Goal: Ask a question

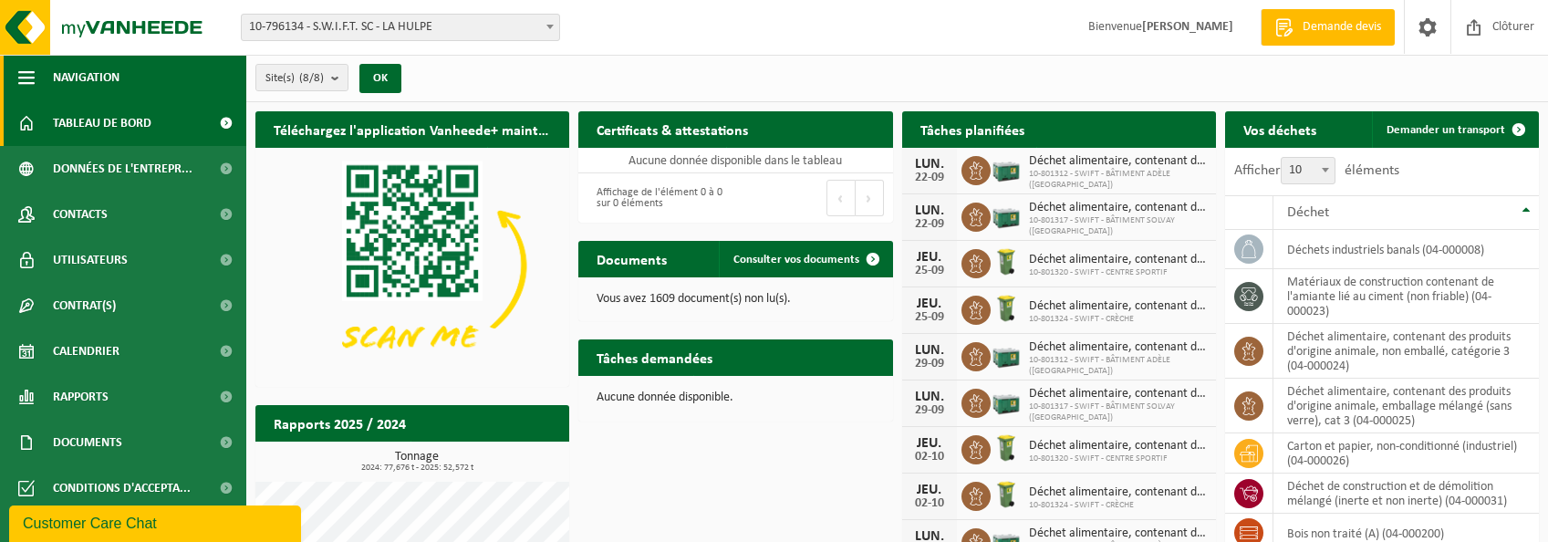
click at [21, 77] on span "button" at bounding box center [26, 78] width 16 height 46
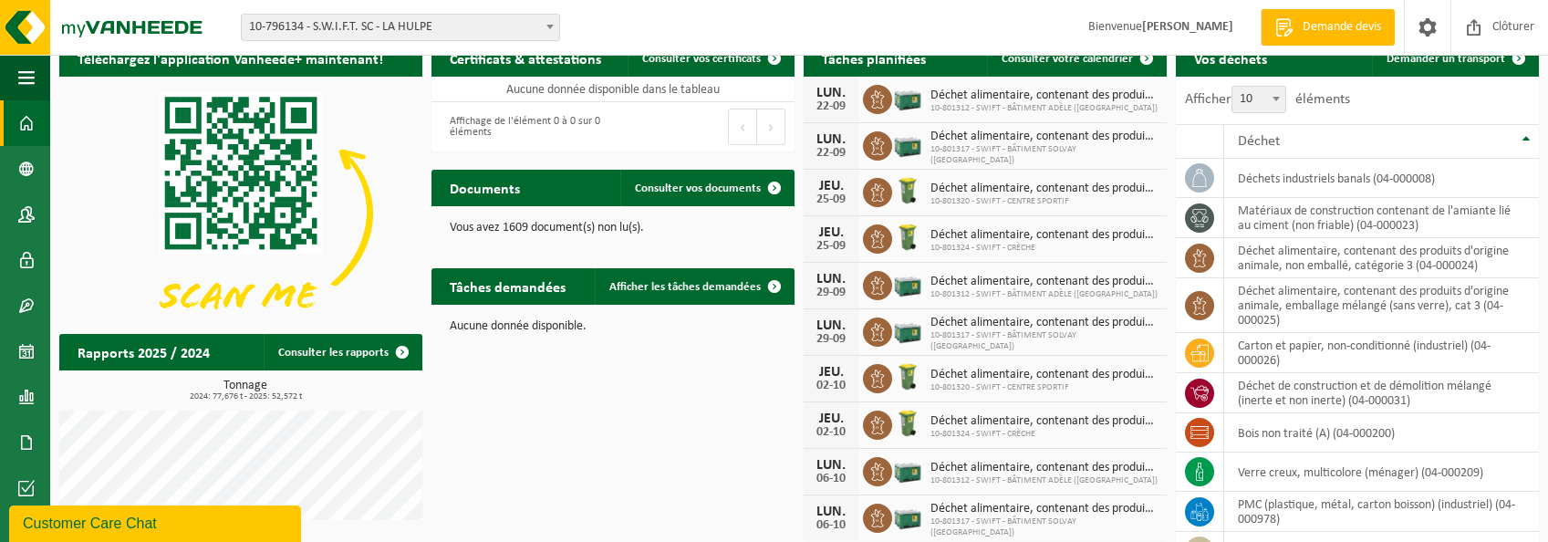
scroll to position [226, 0]
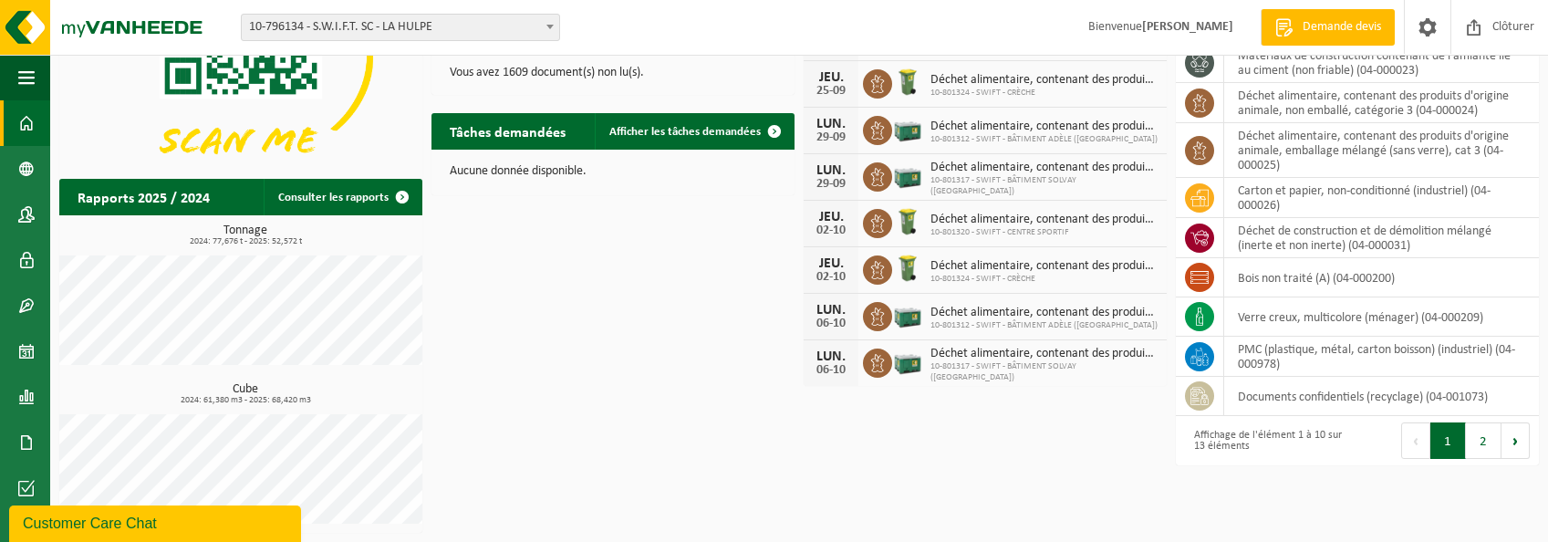
click at [135, 530] on div "Customer Care Chat" at bounding box center [155, 524] width 264 height 22
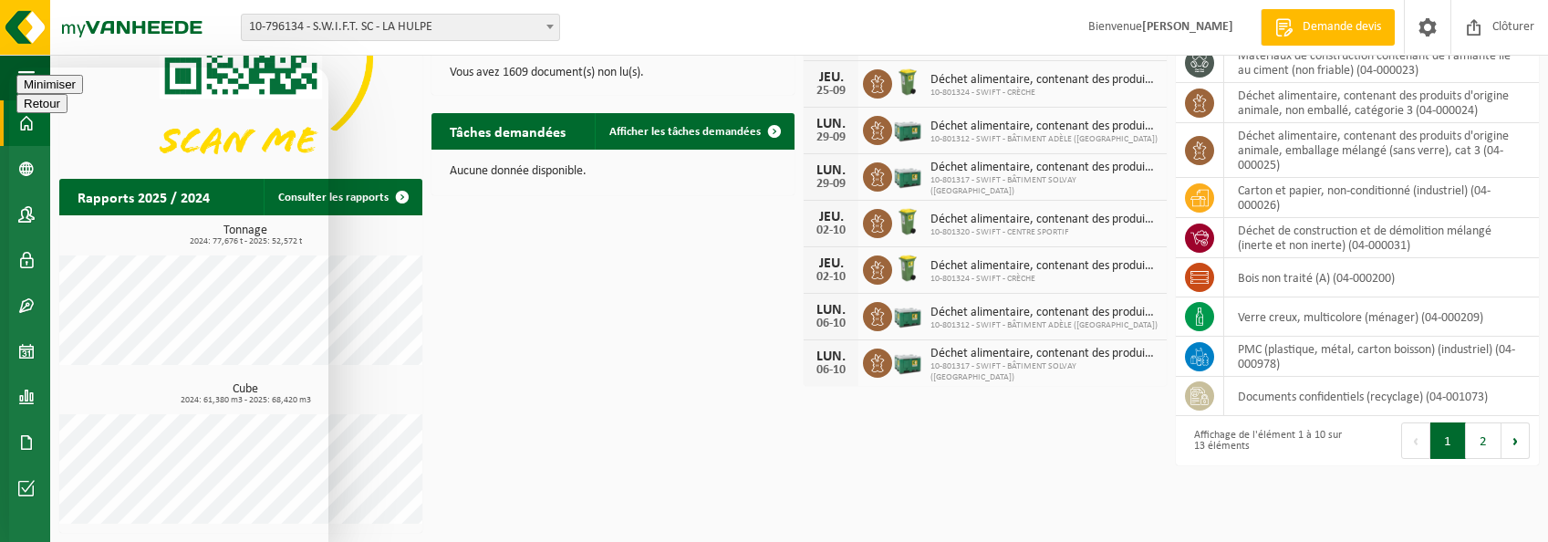
type textarea "Ou puis-je compléter la déclaration red?"
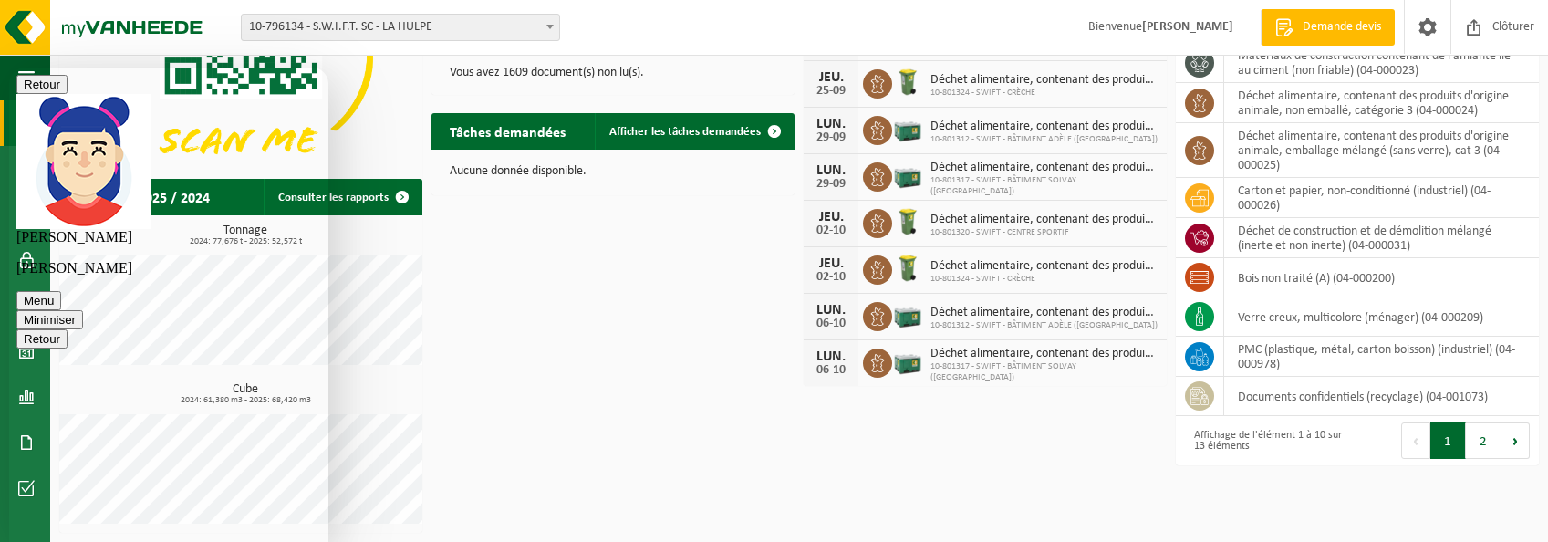
type textarea "Bonjour"
type textarea "Ok merci, désolé je pensais que je parl"
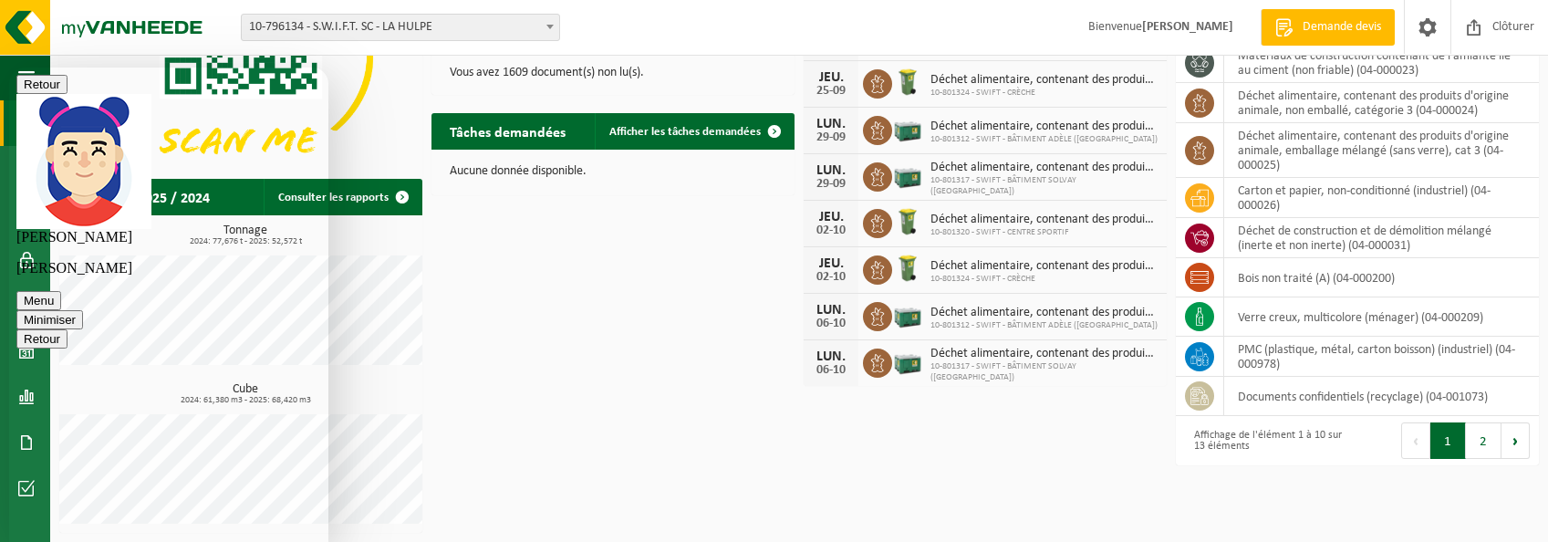
scroll to position [218, 0]
type textarea "Ok merci, désolé je pensais que je parlais avec une IA :-)"
type textarea "D'ou mon manque de politesse :-)"
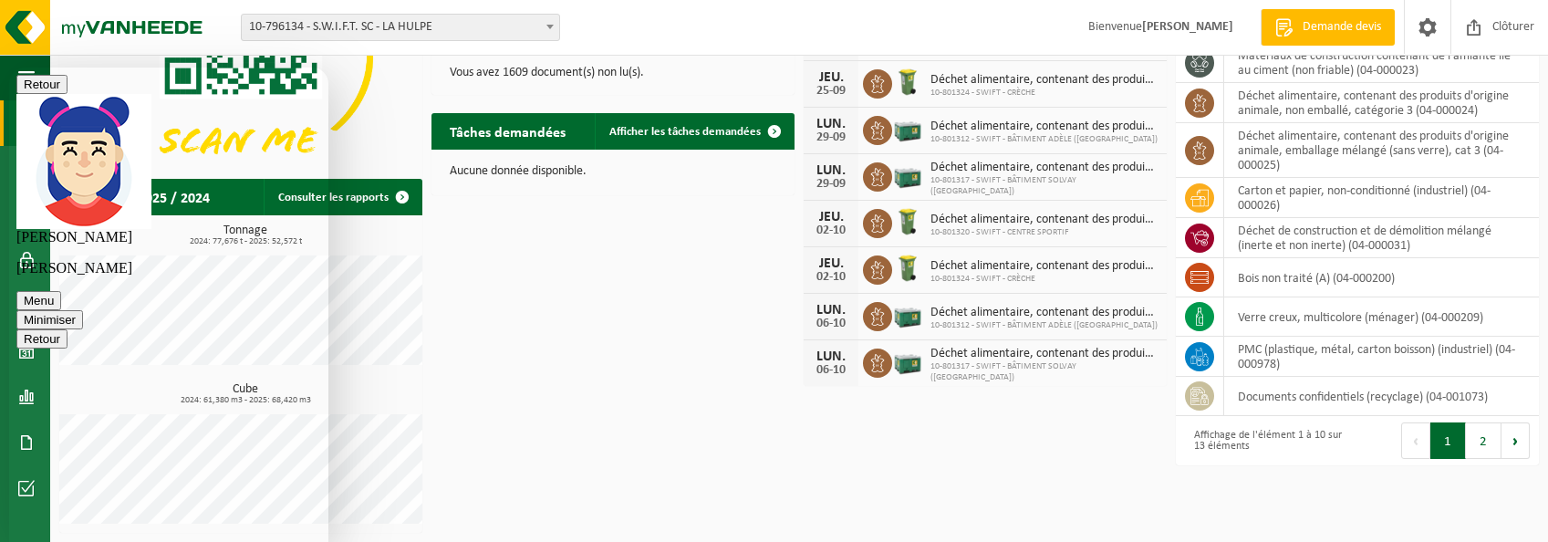
type textarea "Merci beaucoup"
type textarea "Je vous remercie et encore mes excuses pour la première question :-)"
type textarea "Super!"
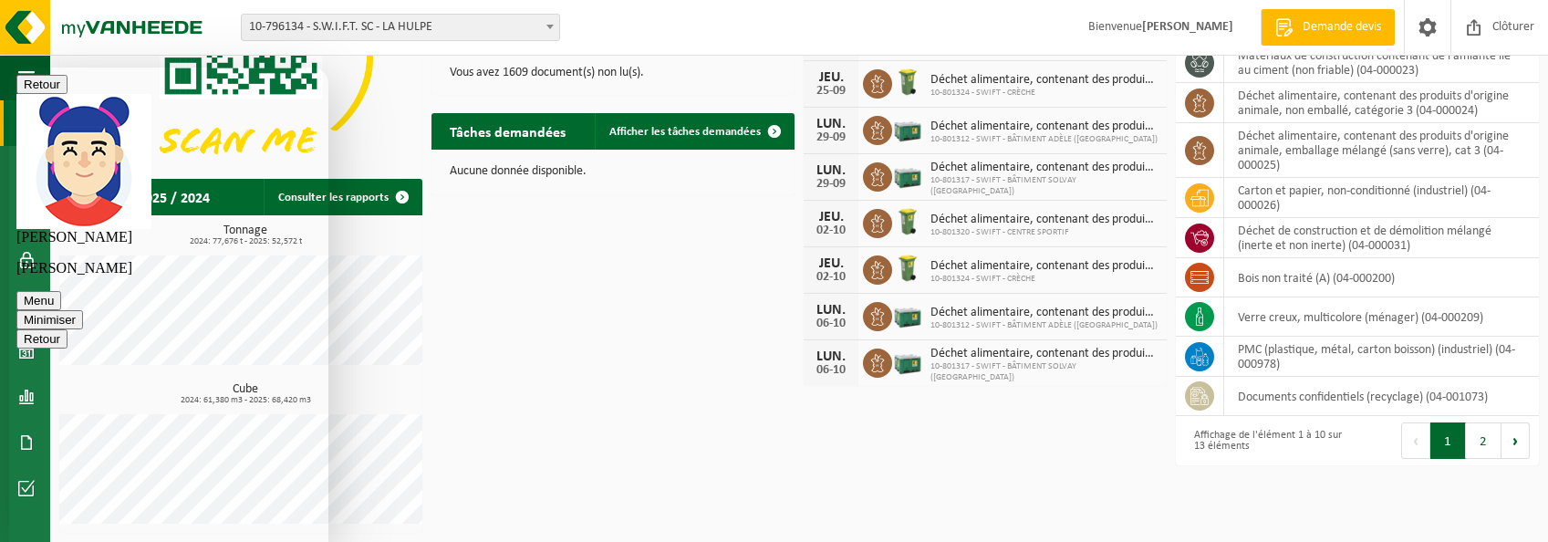
scroll to position [1211, 0]
type textarea "Excellente journée"
type textarea "merci"
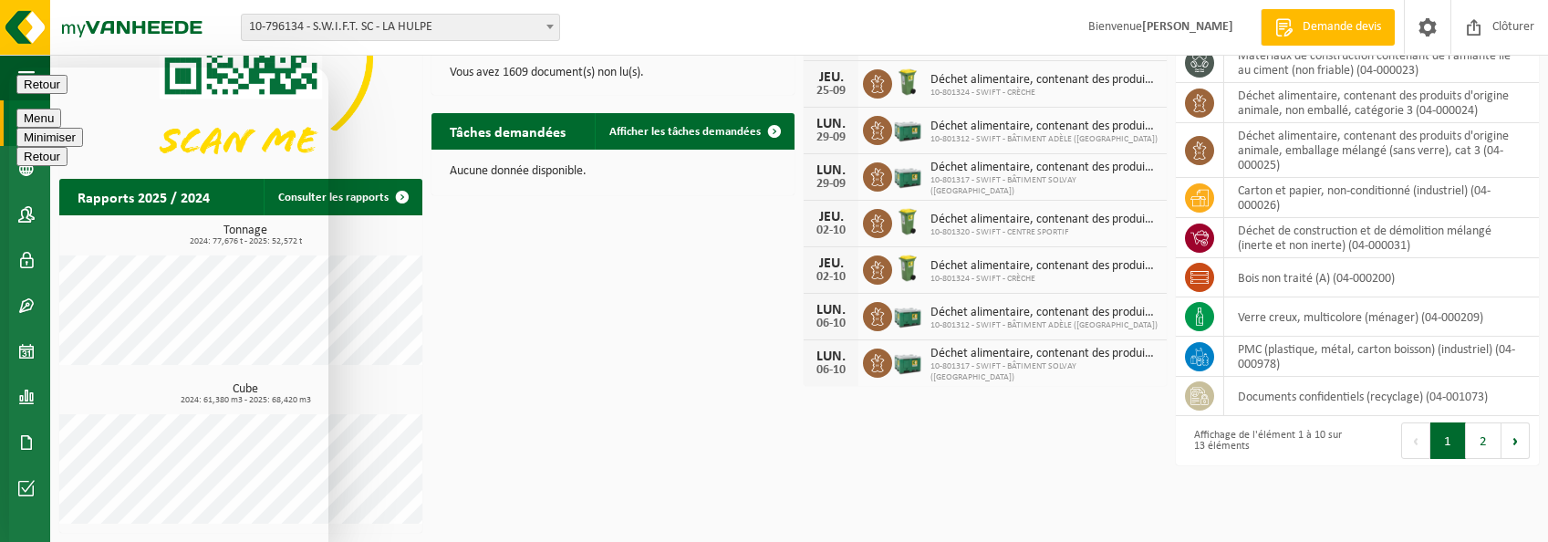
click at [83, 128] on button "Minimiser" at bounding box center [49, 137] width 67 height 19
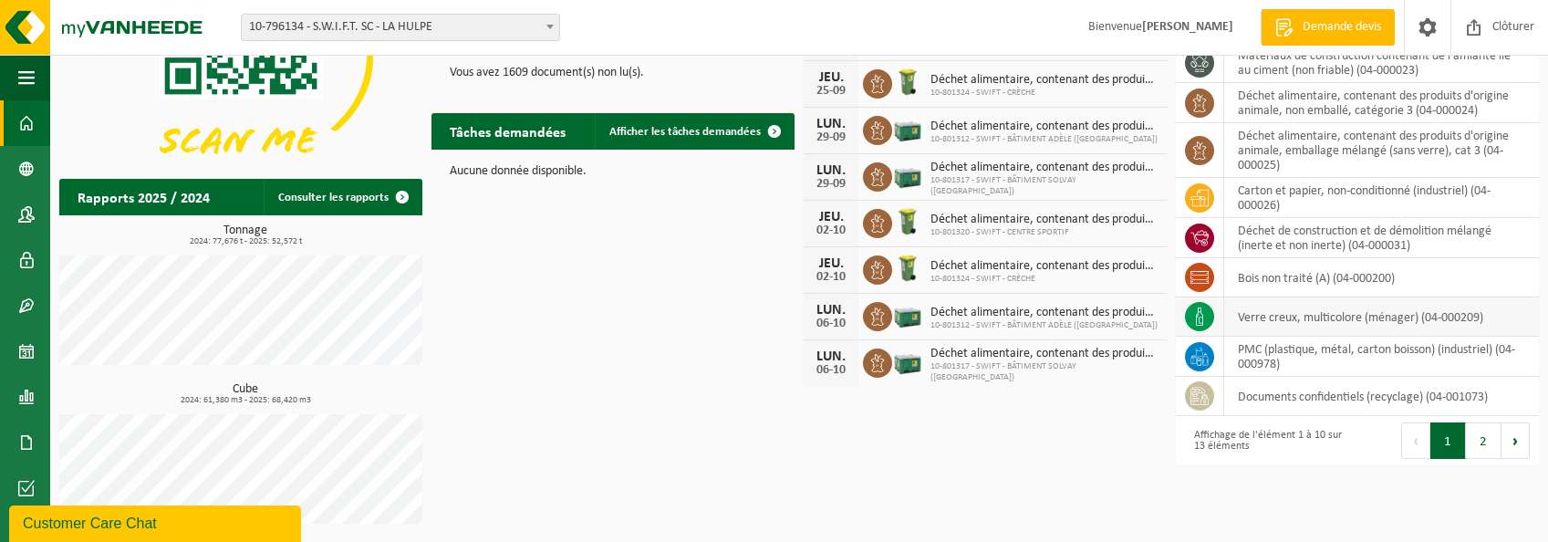
scroll to position [0, 0]
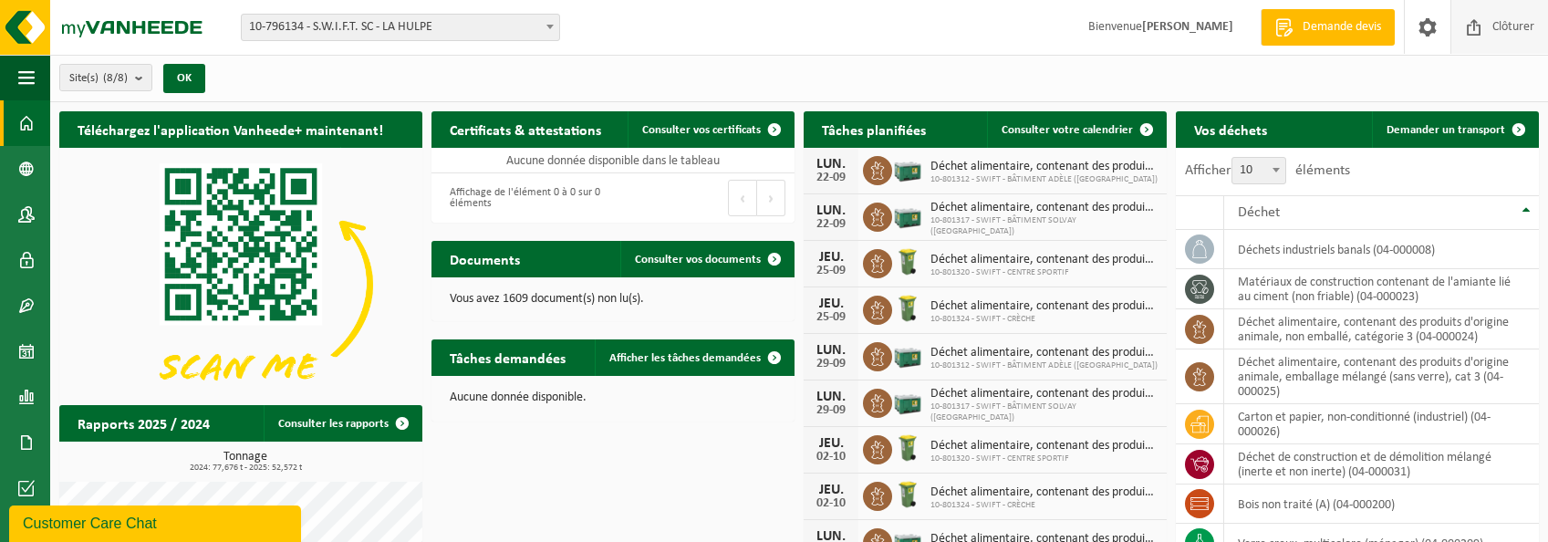
click at [1470, 24] on span at bounding box center [1473, 27] width 27 height 54
